Goal: Information Seeking & Learning: Learn about a topic

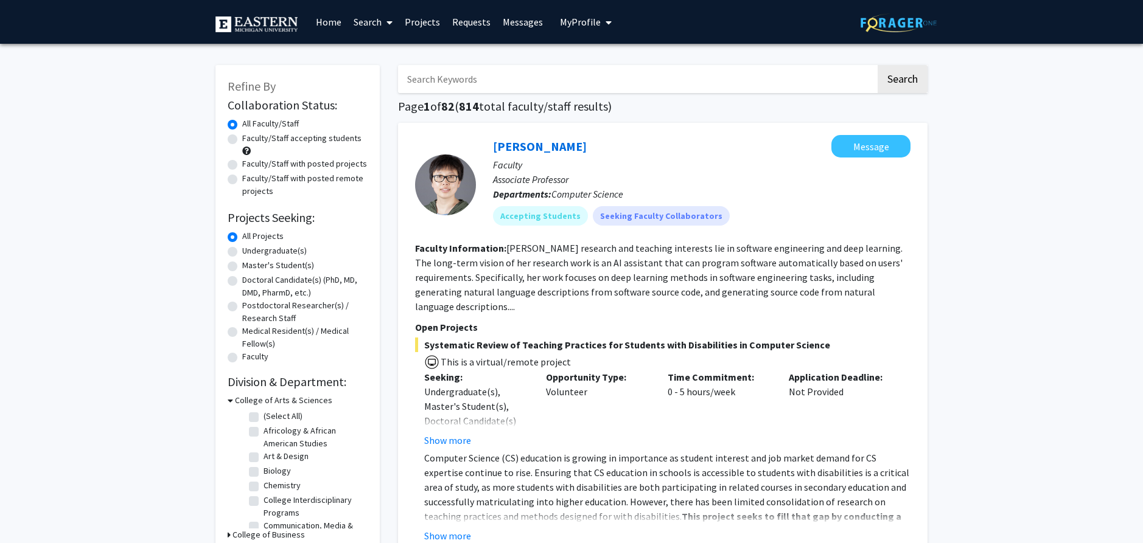
click at [242, 254] on label "Undergraduate(s)" at bounding box center [274, 251] width 65 height 13
click at [242, 253] on input "Undergraduate(s)" at bounding box center [246, 249] width 8 height 8
radio input "true"
click at [489, 79] on input "Search Keywords" at bounding box center [637, 79] width 478 height 28
type input "Biology"
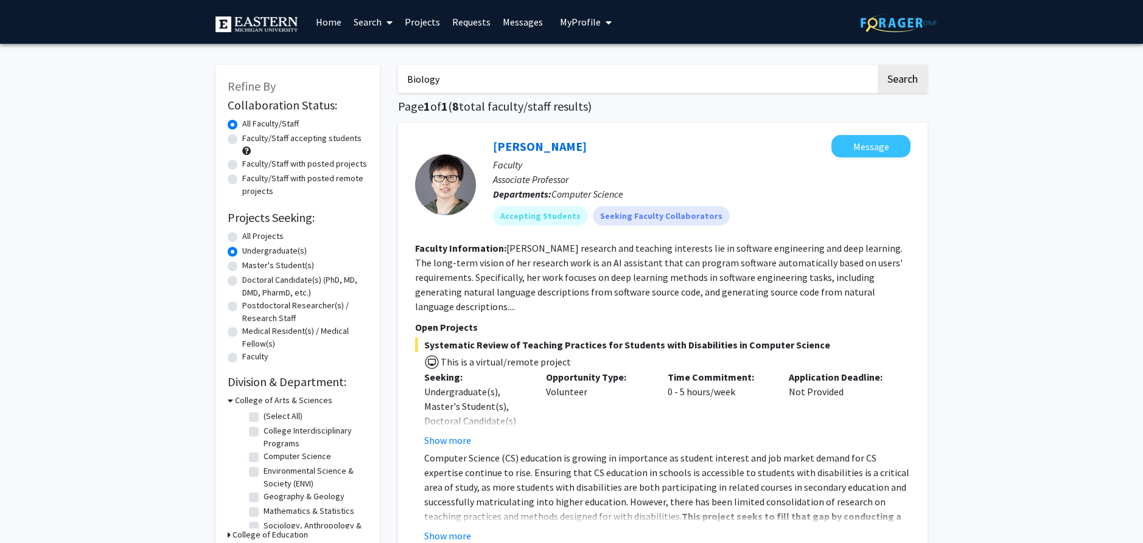
click at [878, 65] on button "Search" at bounding box center [903, 79] width 50 height 28
radio input "true"
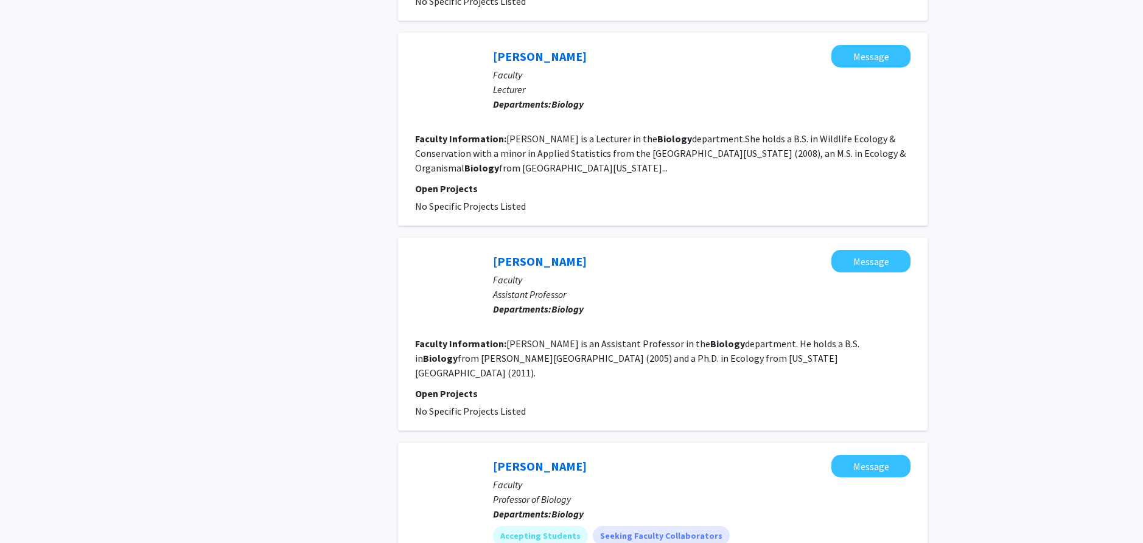
scroll to position [691, 0]
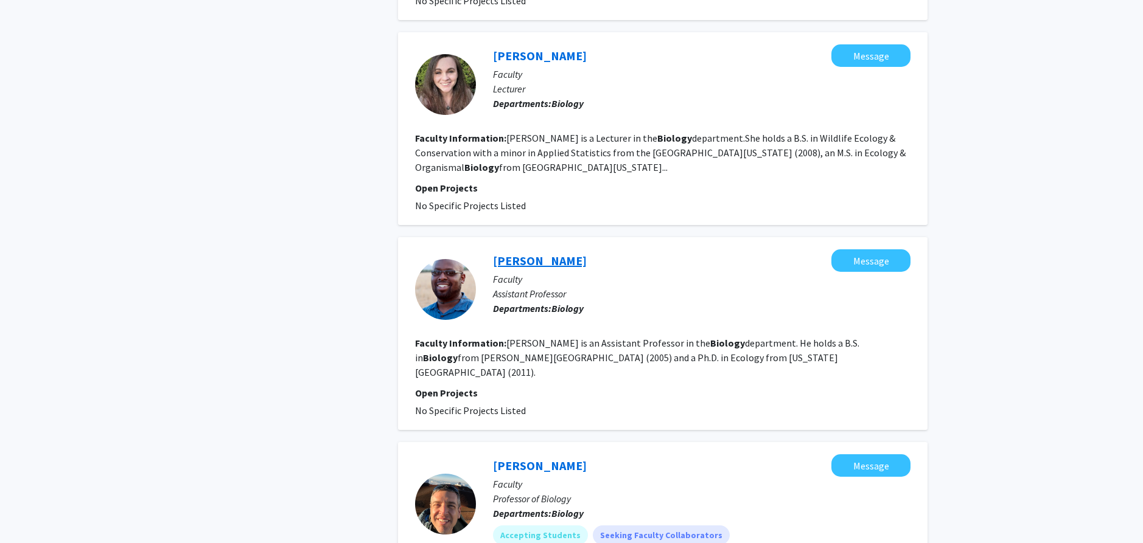
click at [559, 260] on link "[PERSON_NAME]" at bounding box center [540, 260] width 94 height 15
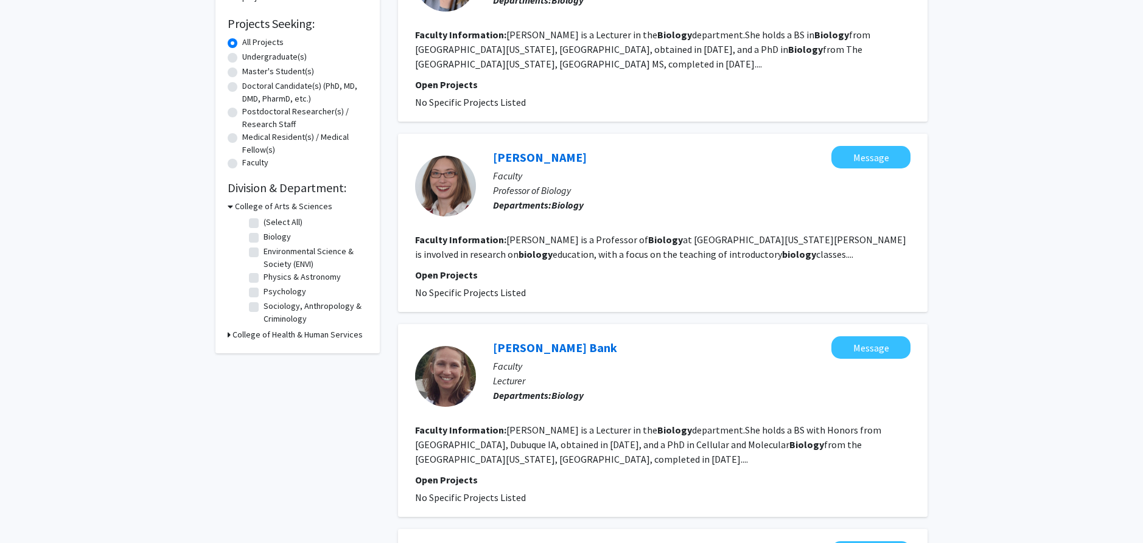
scroll to position [195, 0]
click at [515, 158] on link "[PERSON_NAME]" at bounding box center [540, 156] width 94 height 15
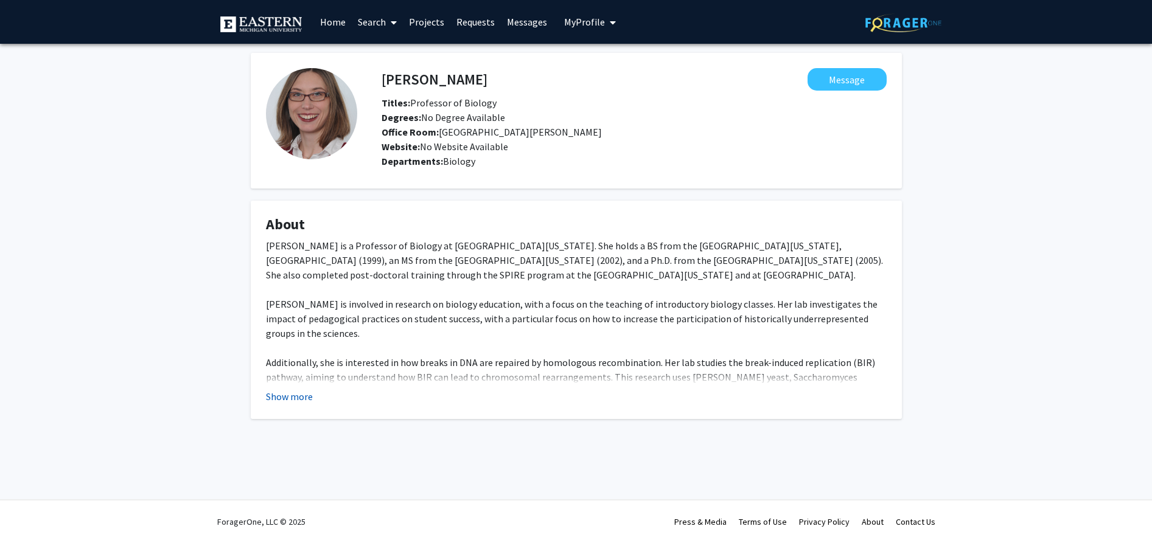
click at [293, 396] on button "Show more" at bounding box center [289, 397] width 47 height 15
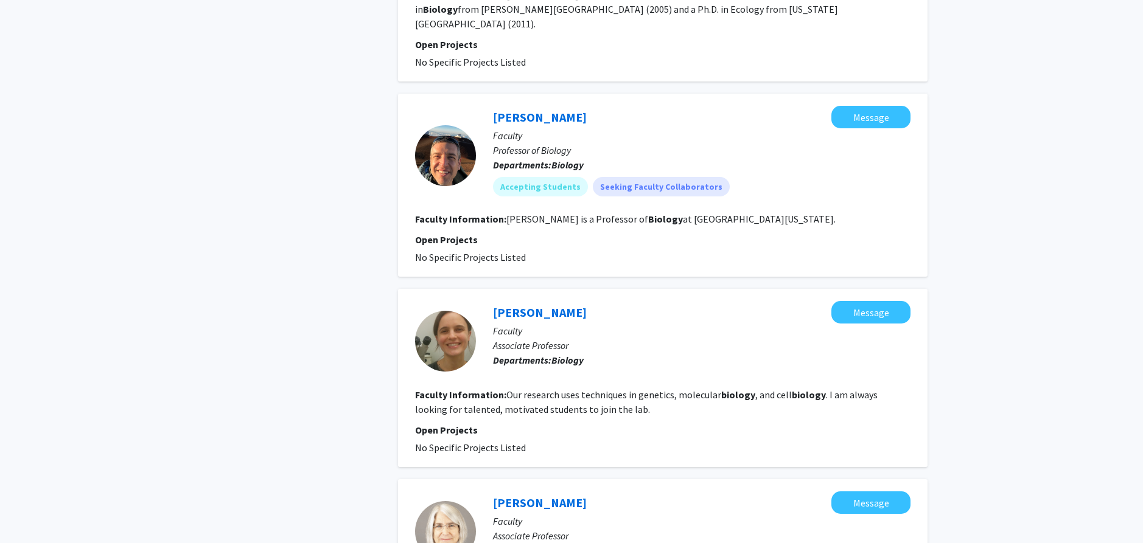
scroll to position [1081, 0]
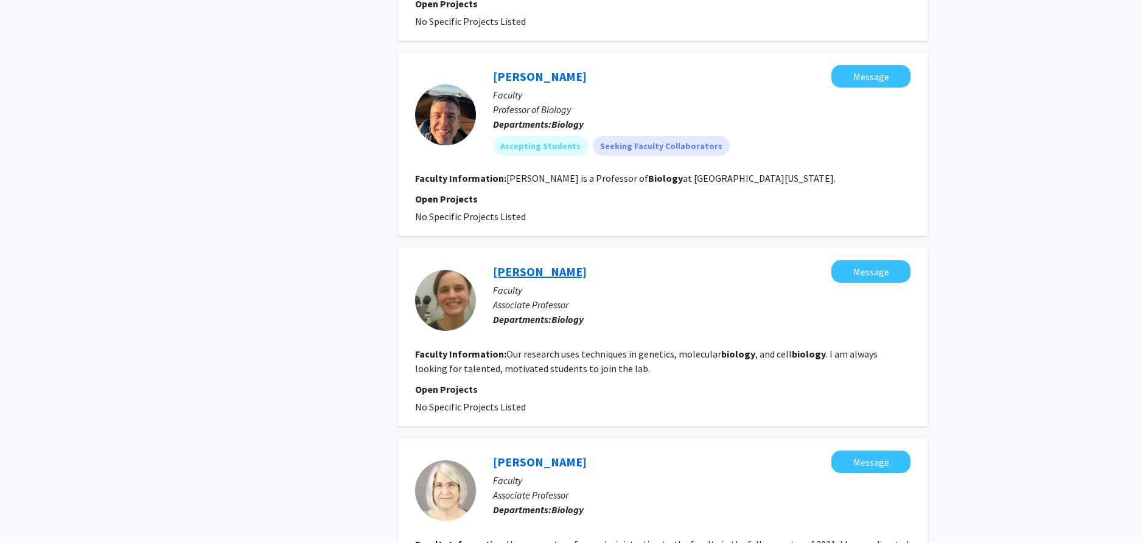
click at [536, 264] on link "[PERSON_NAME]" at bounding box center [540, 271] width 94 height 15
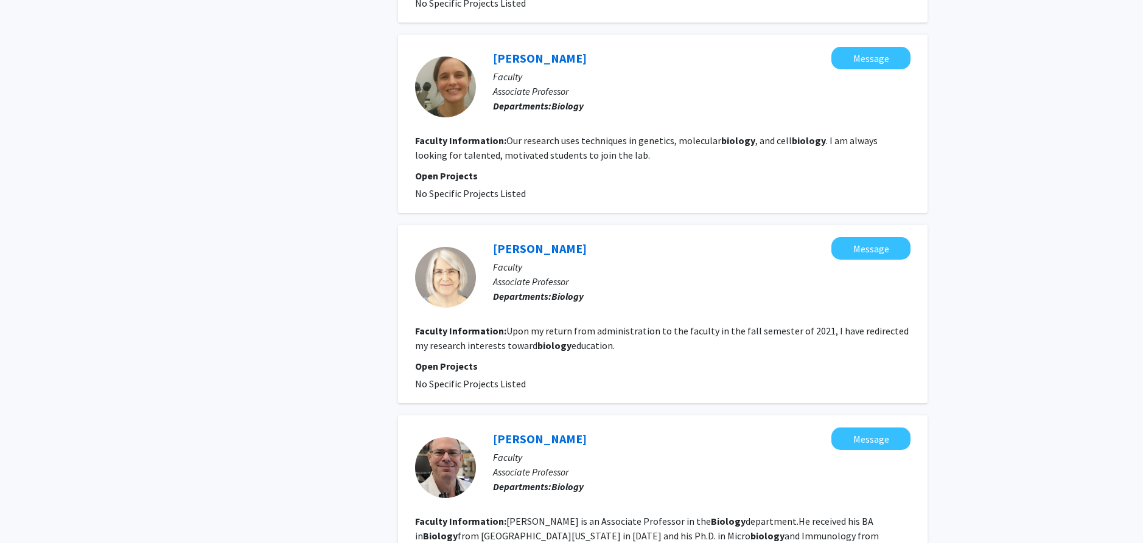
scroll to position [1305, 0]
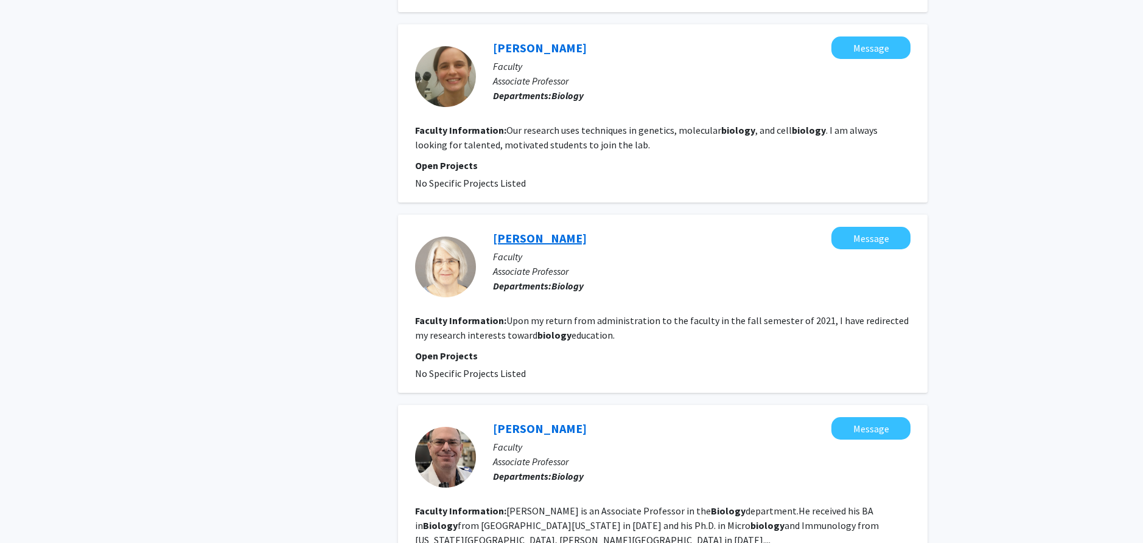
click at [526, 231] on link "[PERSON_NAME]" at bounding box center [540, 238] width 94 height 15
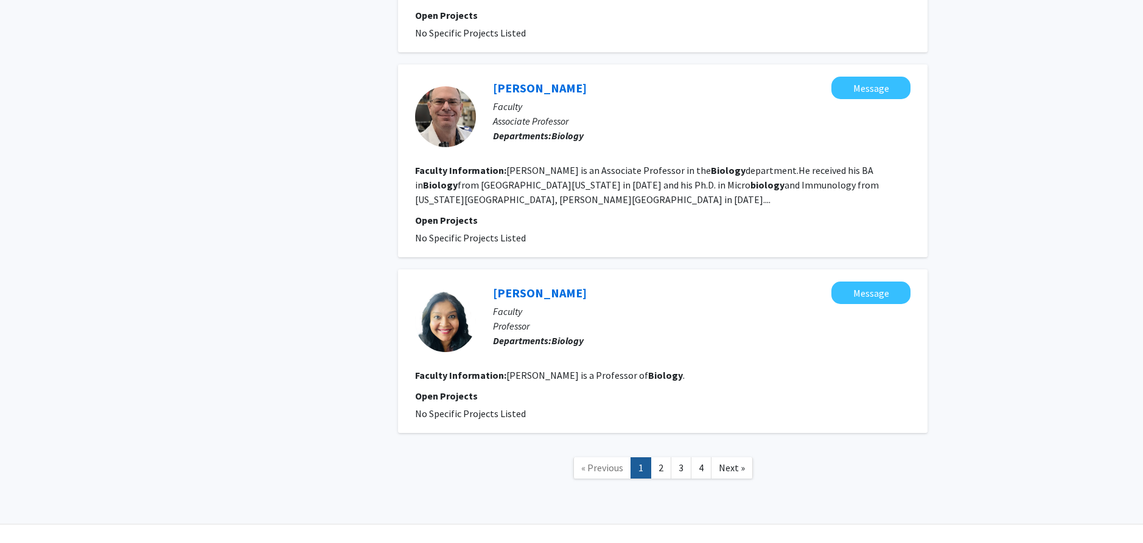
scroll to position [1655, 0]
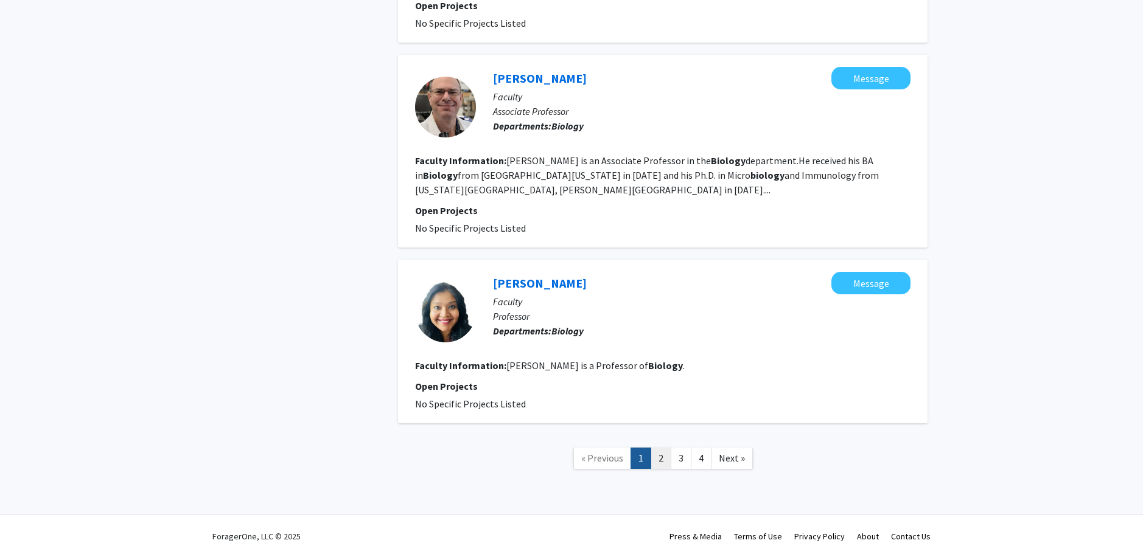
click at [664, 448] on link "2" at bounding box center [661, 458] width 21 height 21
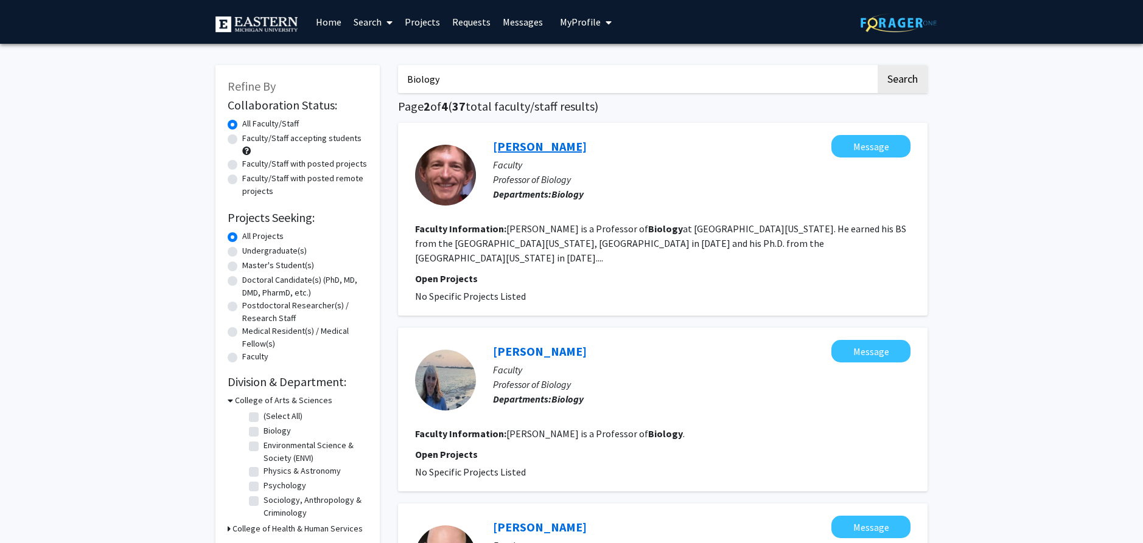
click at [534, 147] on link "[PERSON_NAME]" at bounding box center [540, 146] width 94 height 15
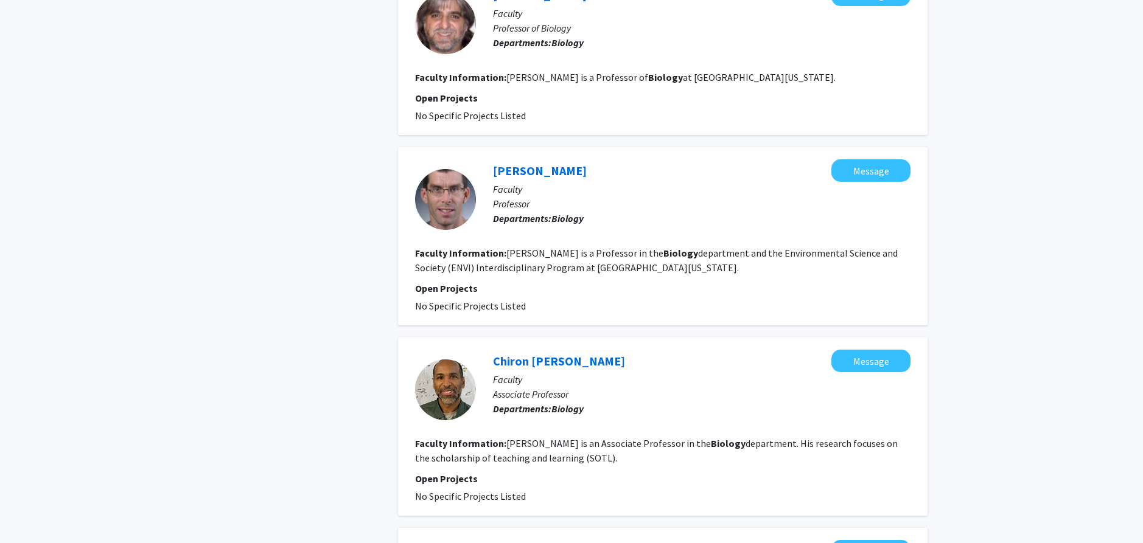
scroll to position [740, 0]
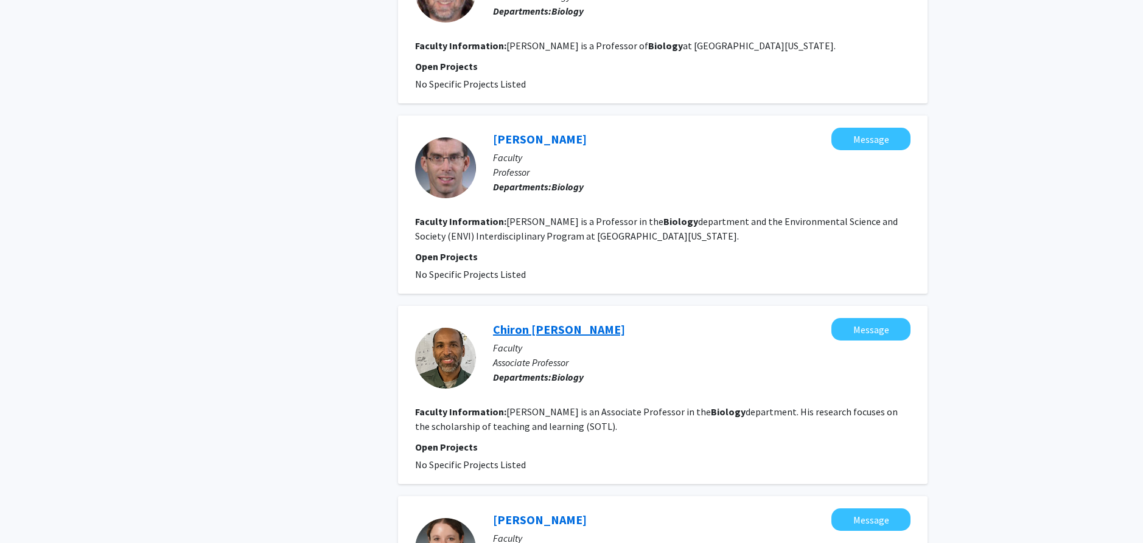
click at [538, 322] on link "Chiron [PERSON_NAME]" at bounding box center [559, 329] width 132 height 15
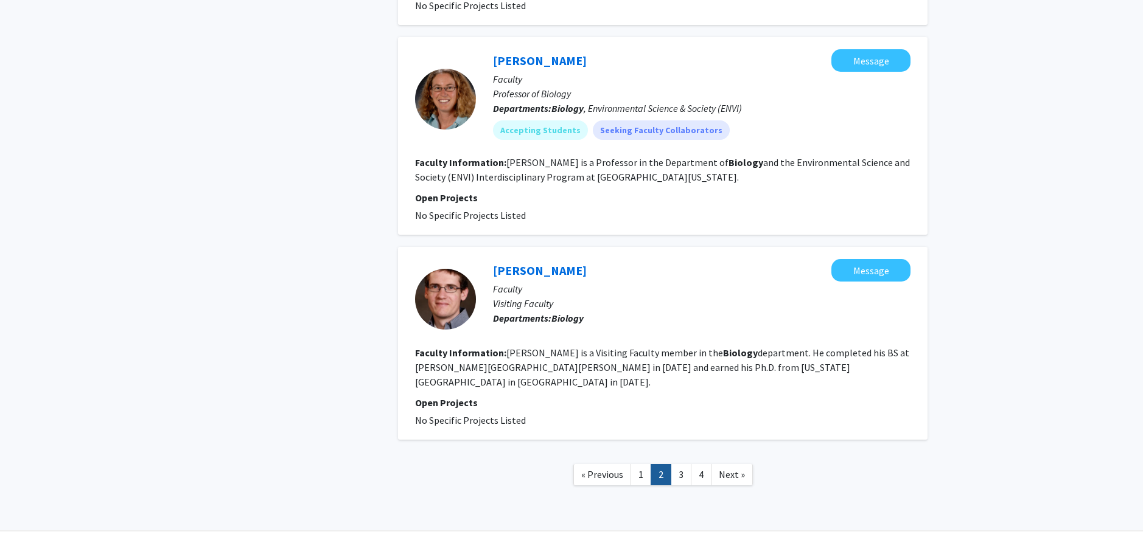
scroll to position [1642, 0]
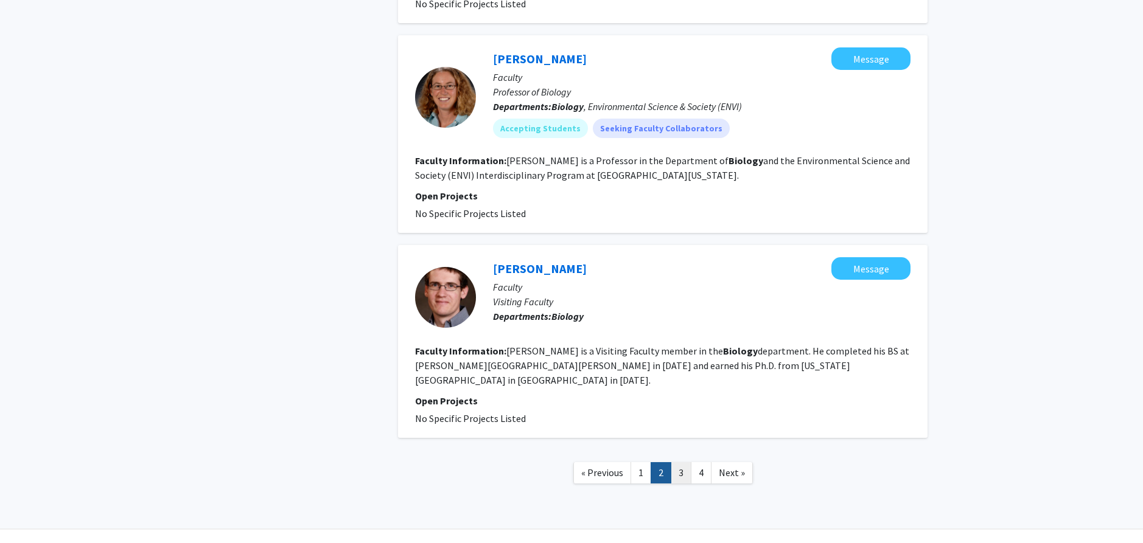
click at [686, 463] on link "3" at bounding box center [681, 473] width 21 height 21
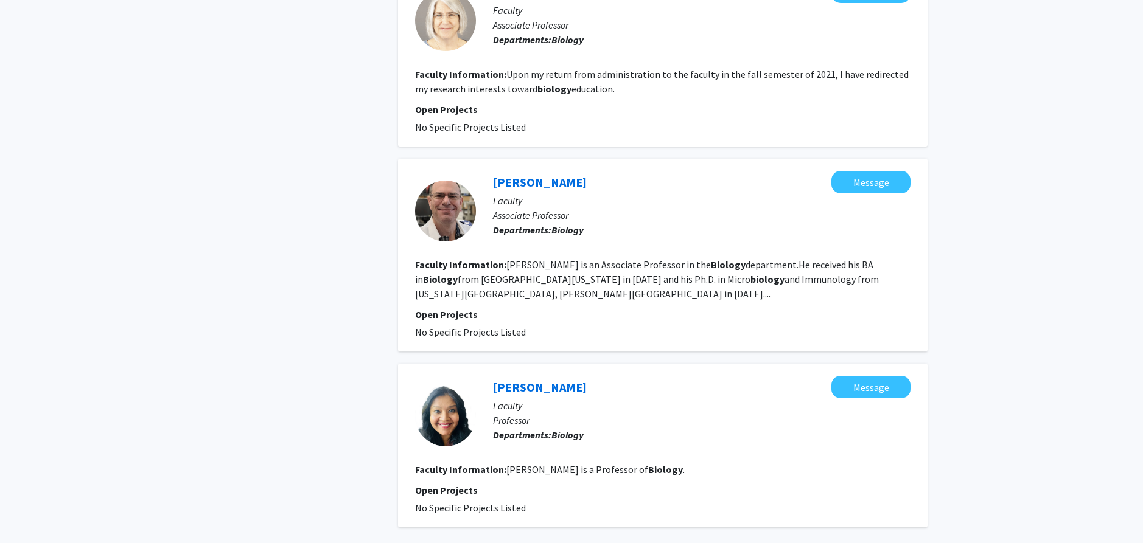
scroll to position [1587, 0]
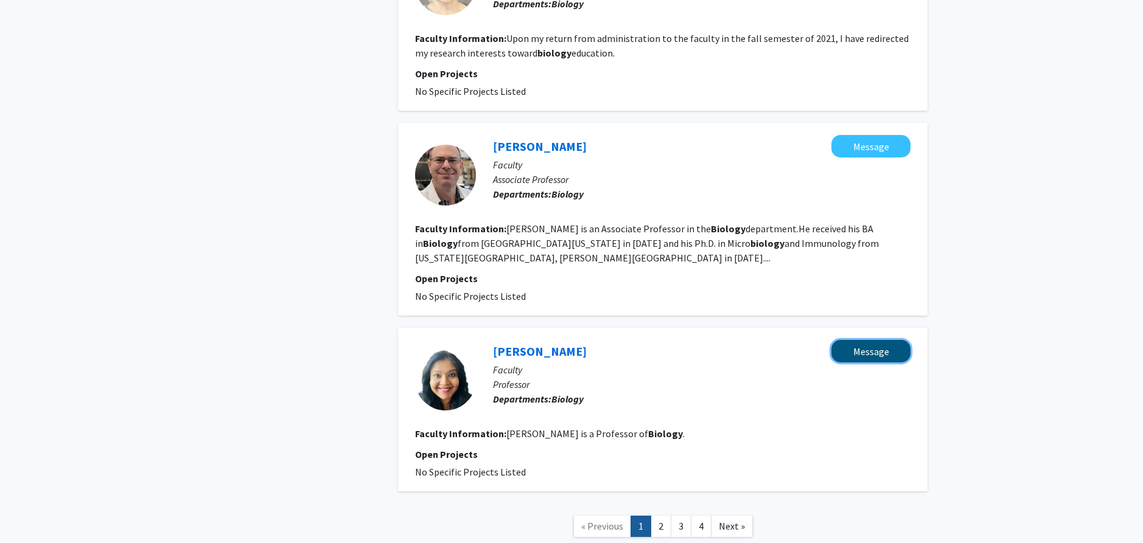
click at [860, 342] on button "Message" at bounding box center [870, 351] width 79 height 23
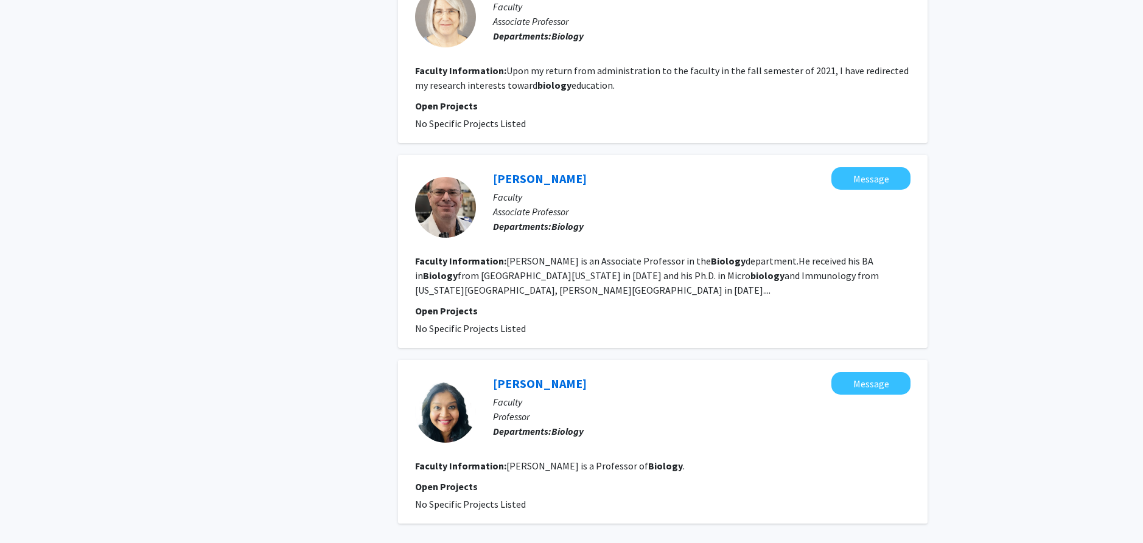
scroll to position [1607, 0]
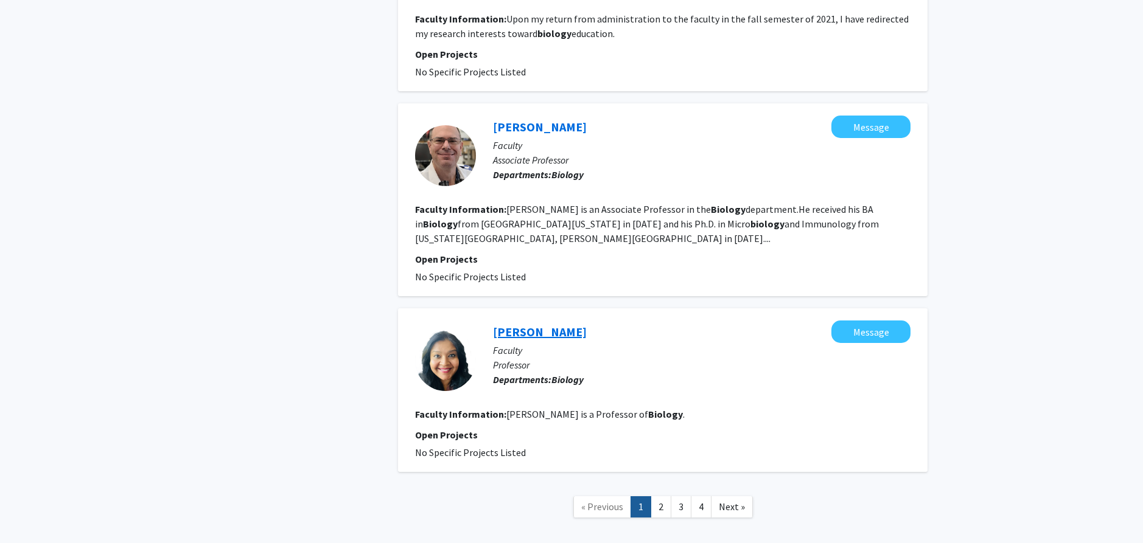
click at [537, 324] on link "[PERSON_NAME]" at bounding box center [540, 331] width 94 height 15
